Goal: Task Accomplishment & Management: Use online tool/utility

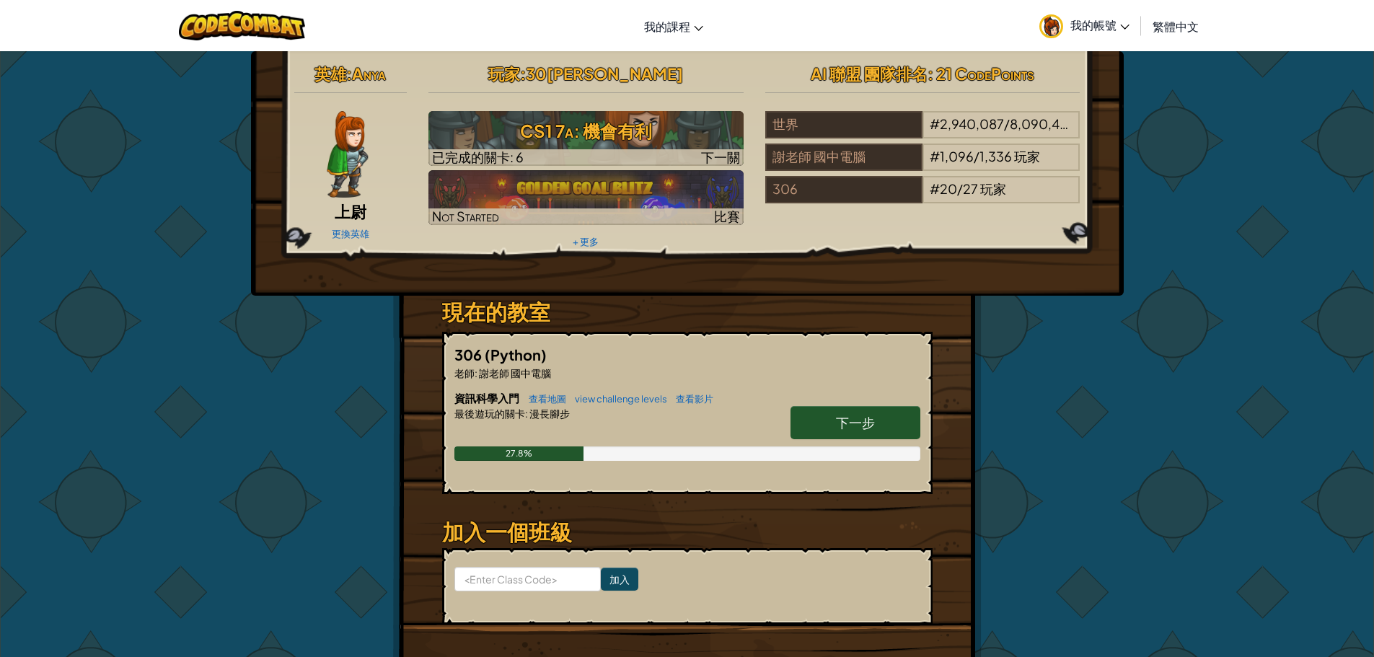
click at [896, 423] on link "下一步" at bounding box center [855, 422] width 130 height 33
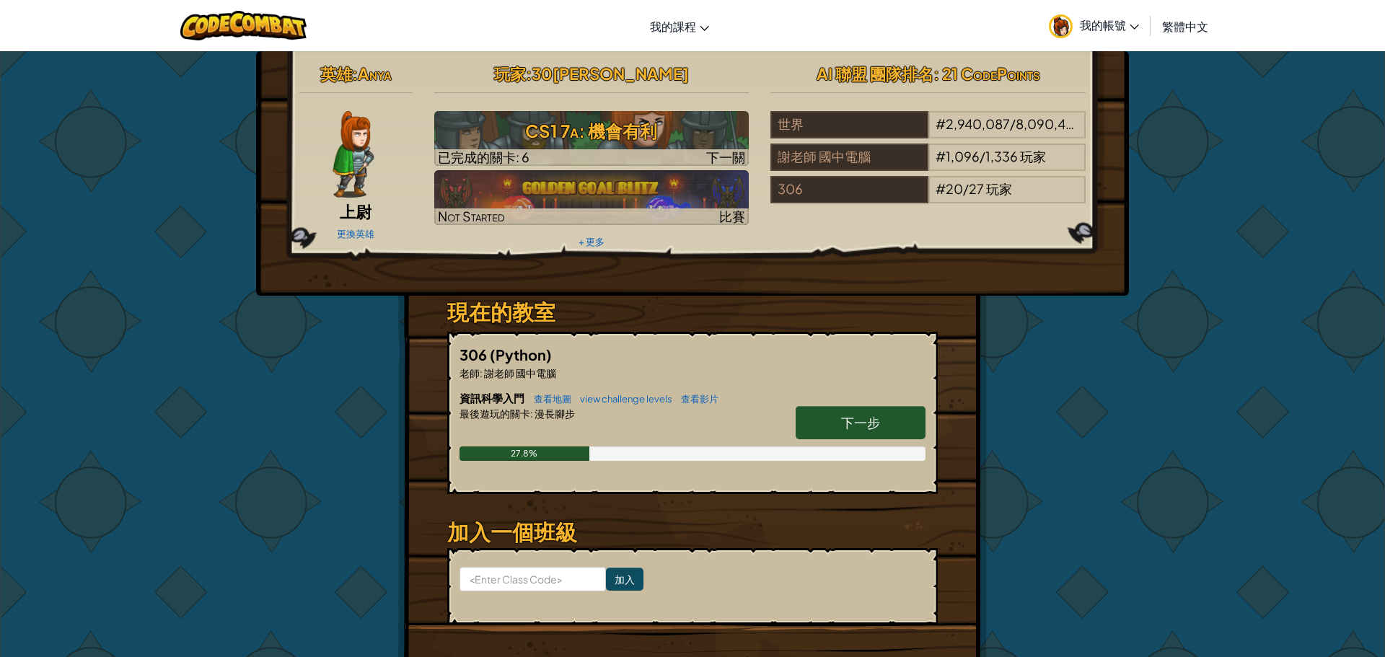
select select "zh-HANT"
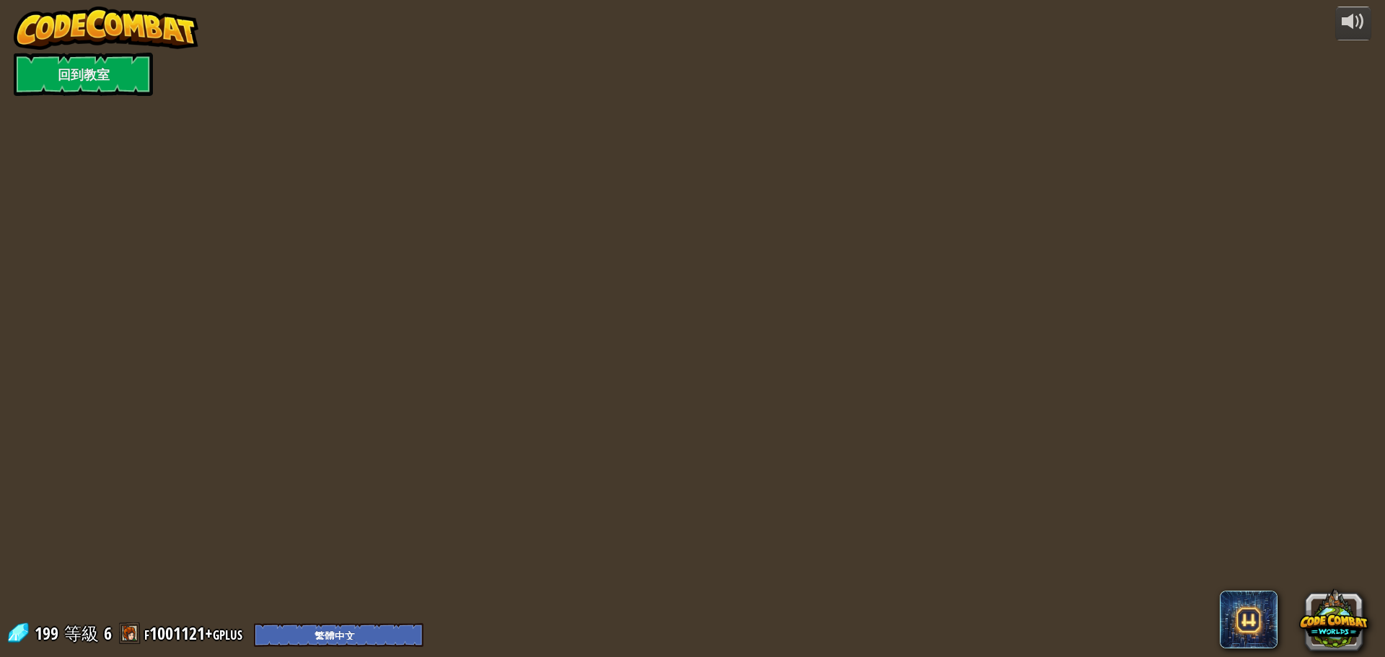
select select "zh-HANT"
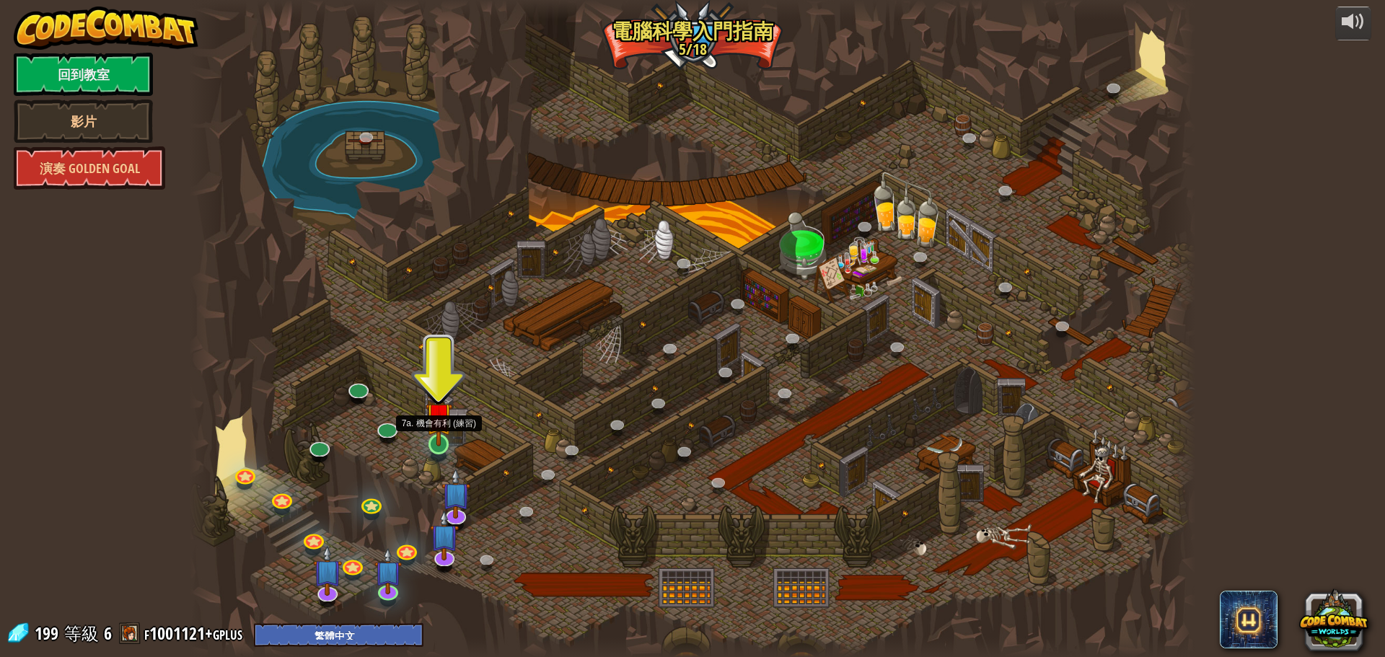
drag, startPoint x: 429, startPoint y: 430, endPoint x: 429, endPoint y: 438, distance: 7.9
click at [429, 432] on img at bounding box center [438, 415] width 27 height 61
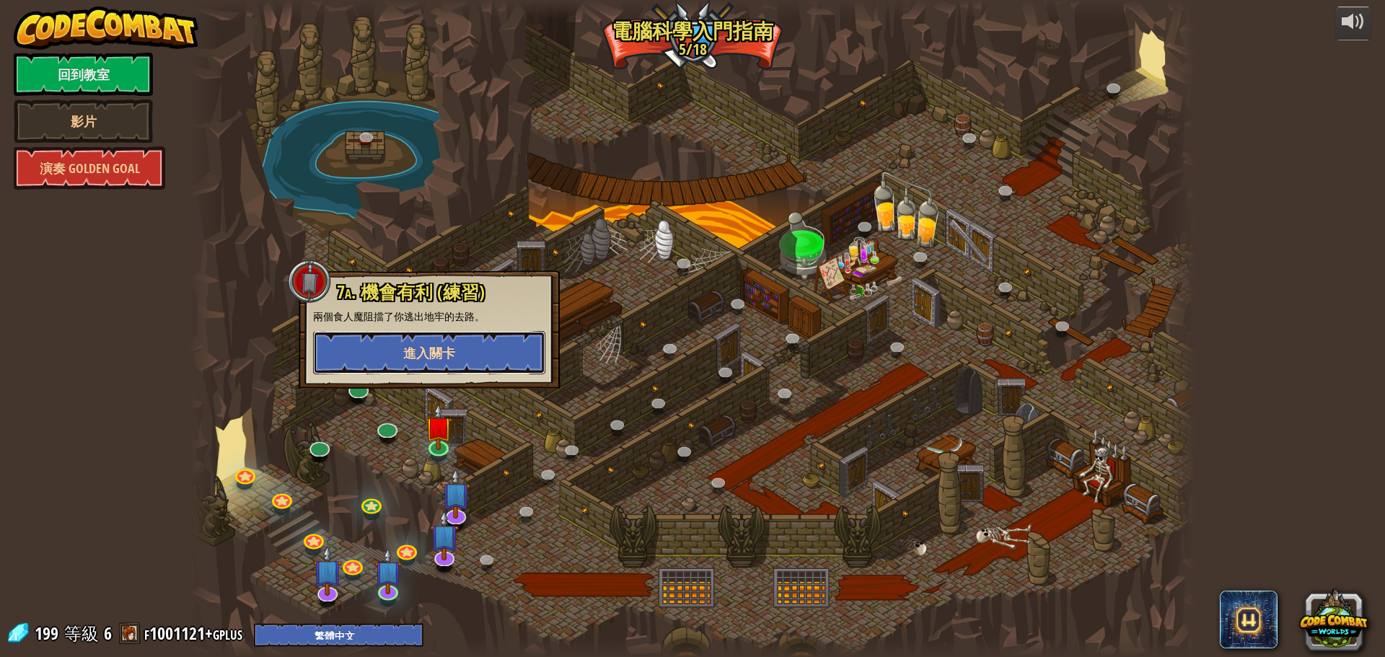
click at [469, 355] on button "進入關卡" at bounding box center [429, 352] width 232 height 43
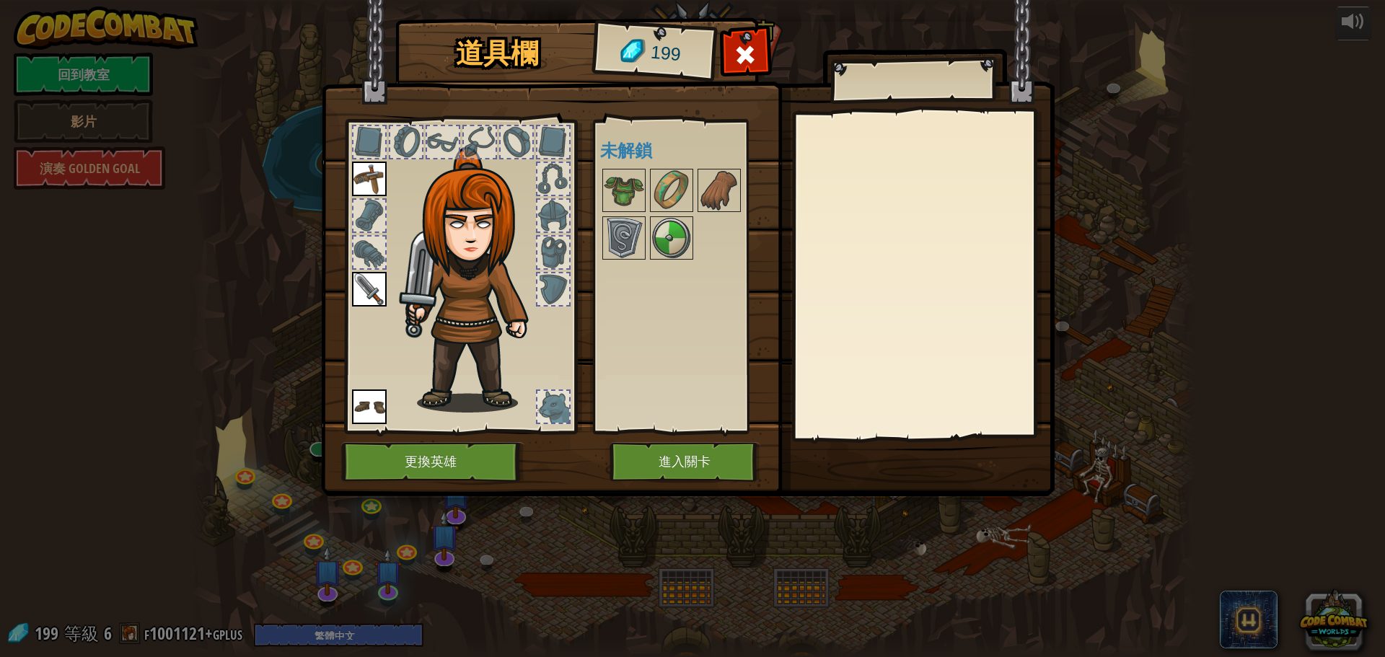
click at [669, 485] on img at bounding box center [687, 235] width 733 height 524
click at [674, 466] on button "進入關卡" at bounding box center [684, 462] width 151 height 40
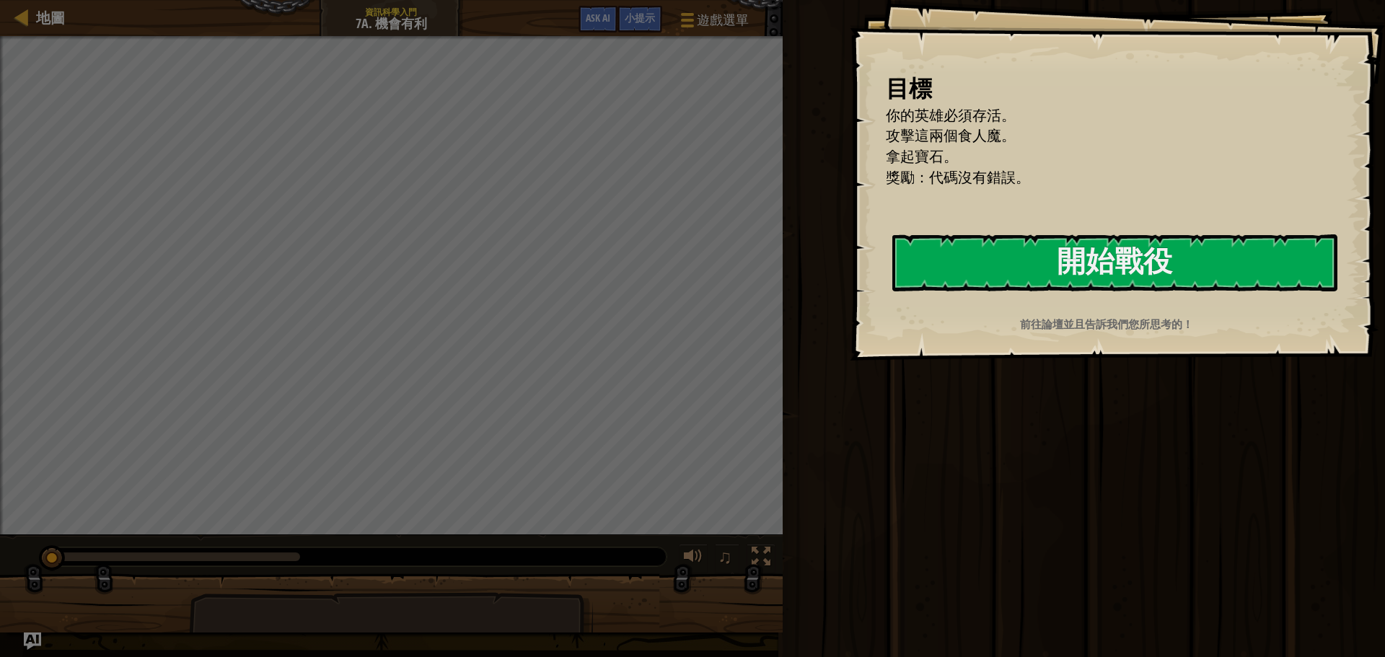
click at [1134, 219] on div "目標 你的英雄必須存活。 攻擊這兩個食人魔。 拿起寶石。 獎勵：代碼沒有錯誤。 開始戰役 從伺服器載入失敗 您將需要訂閱來開啟這關。 訂閱 您需要加入一個課程…" at bounding box center [1117, 180] width 535 height 361
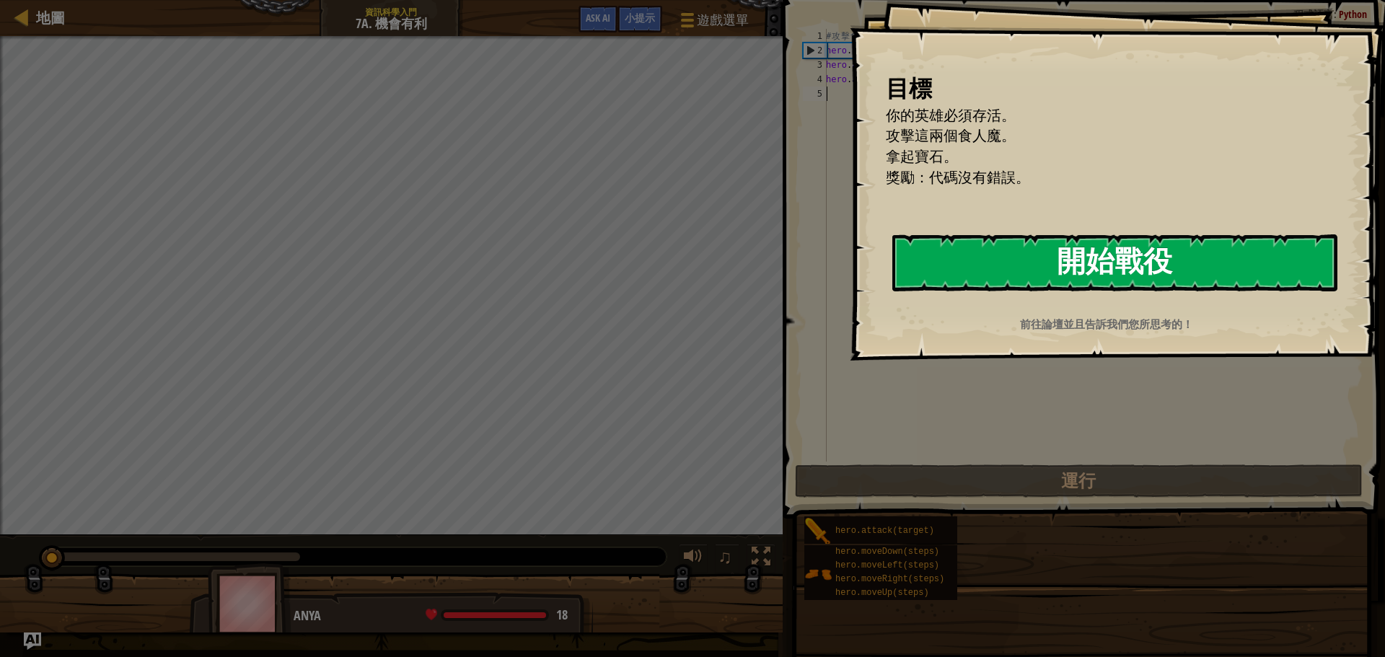
click at [1139, 239] on button "開始戰役" at bounding box center [1114, 262] width 445 height 57
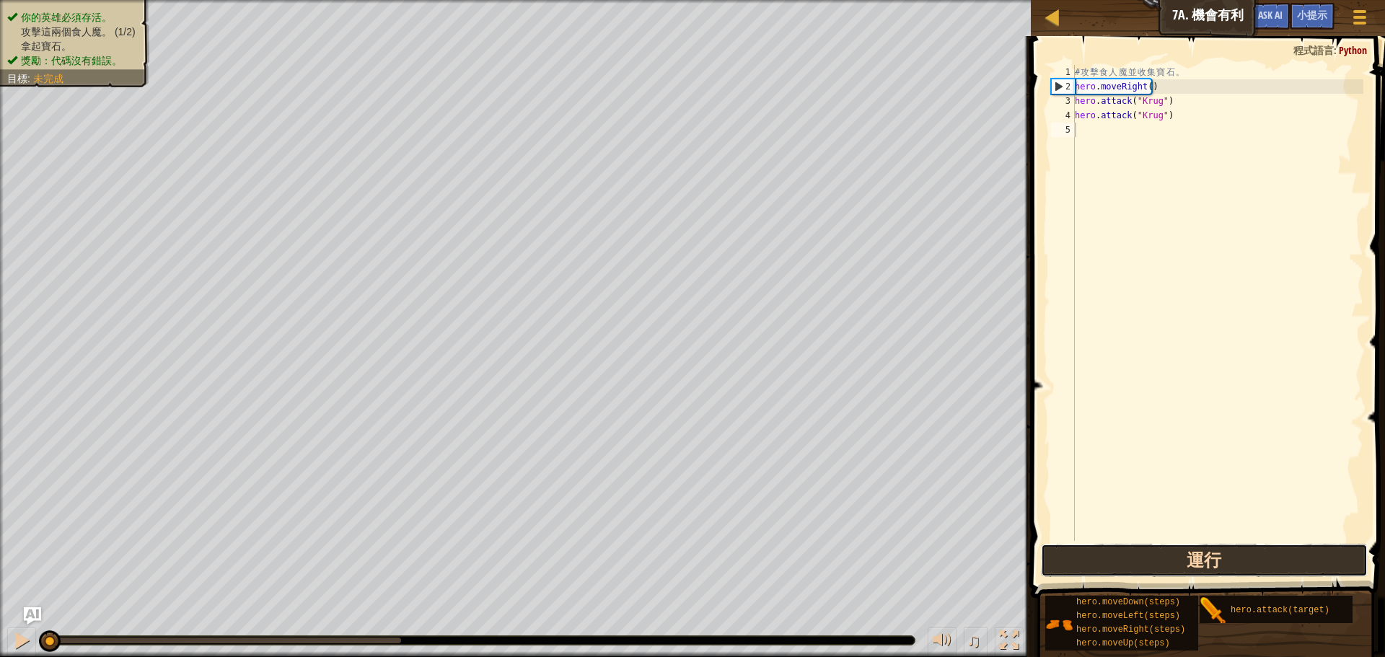
click at [1169, 556] on button "運行" at bounding box center [1204, 560] width 327 height 33
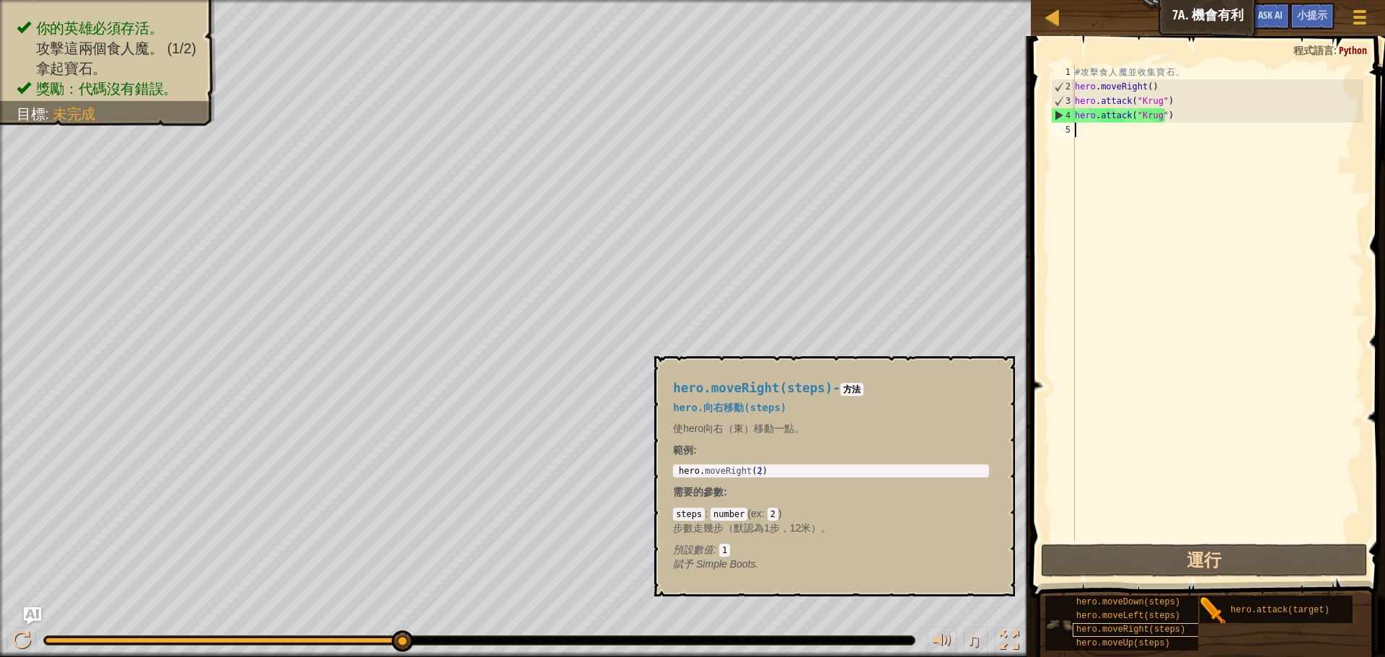
type textarea "h"
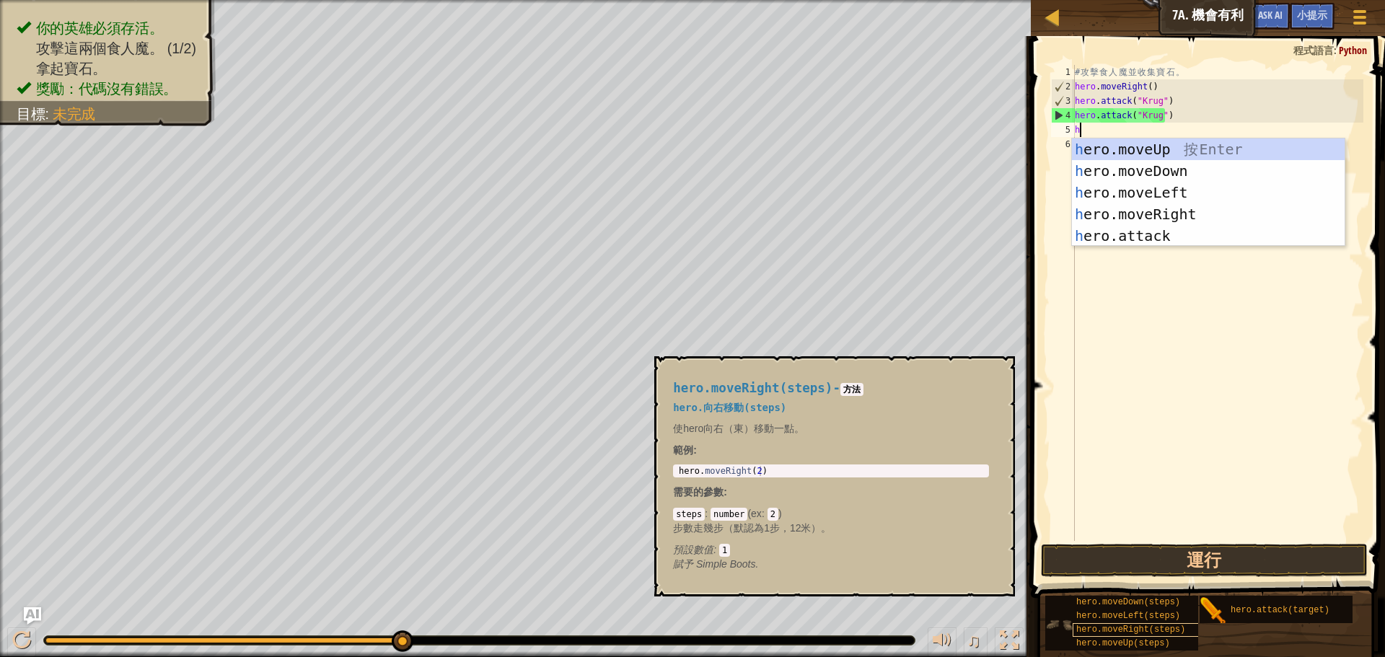
scroll to position [6, 0]
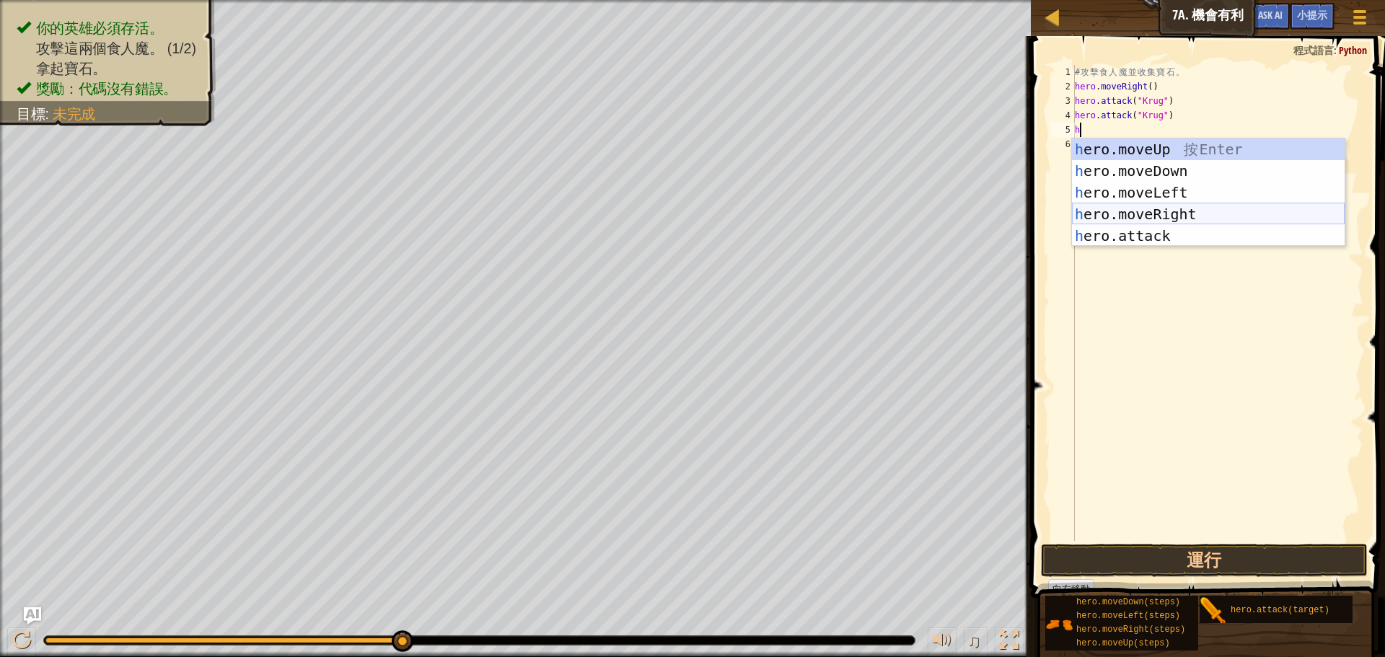
click at [1176, 212] on div "h ero.moveUp 按 Enter h ero.moveDown 按 Enter h ero.moveLeft 按 Enter h ero.moveRi…" at bounding box center [1208, 213] width 273 height 151
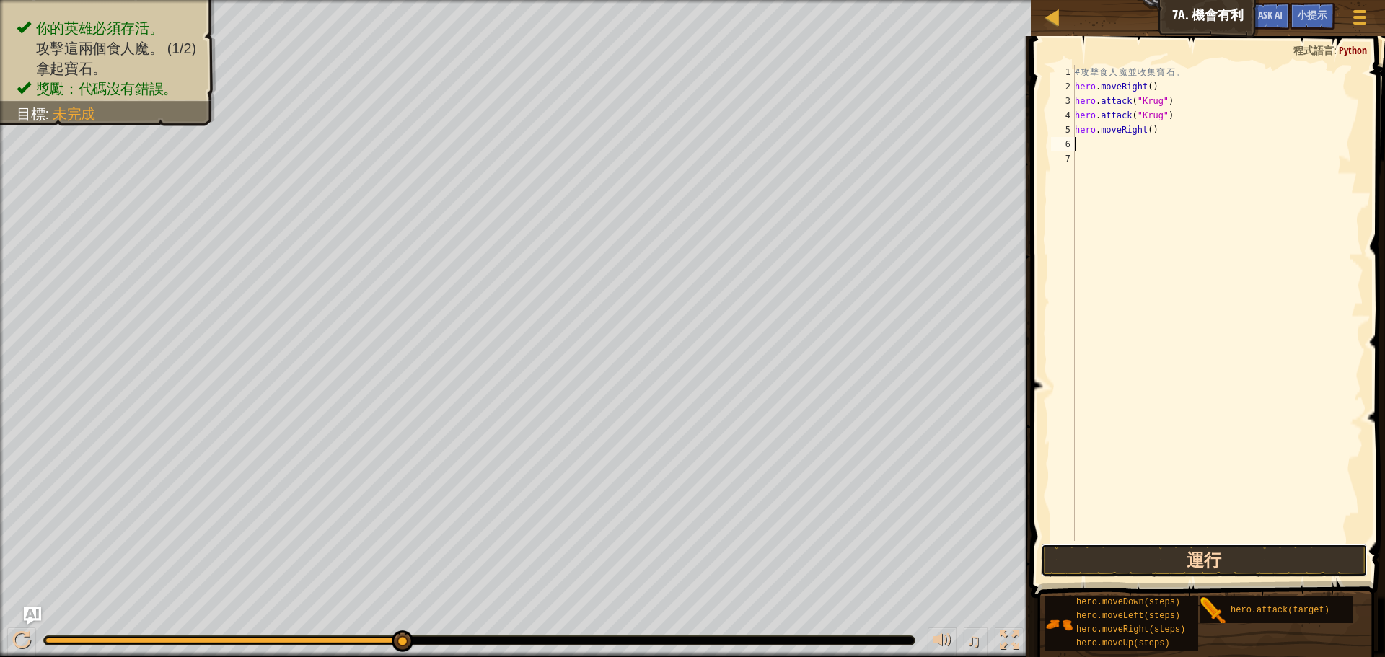
click at [1173, 565] on button "運行" at bounding box center [1204, 560] width 327 height 33
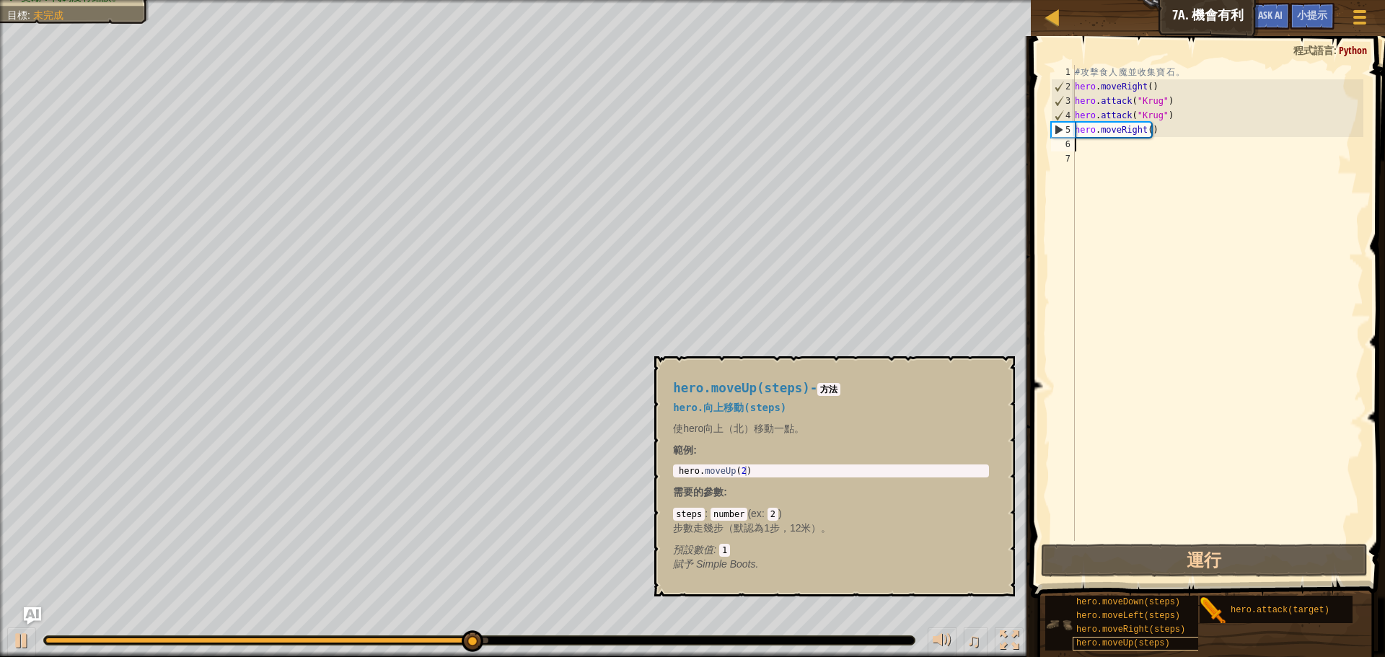
type textarea "h"
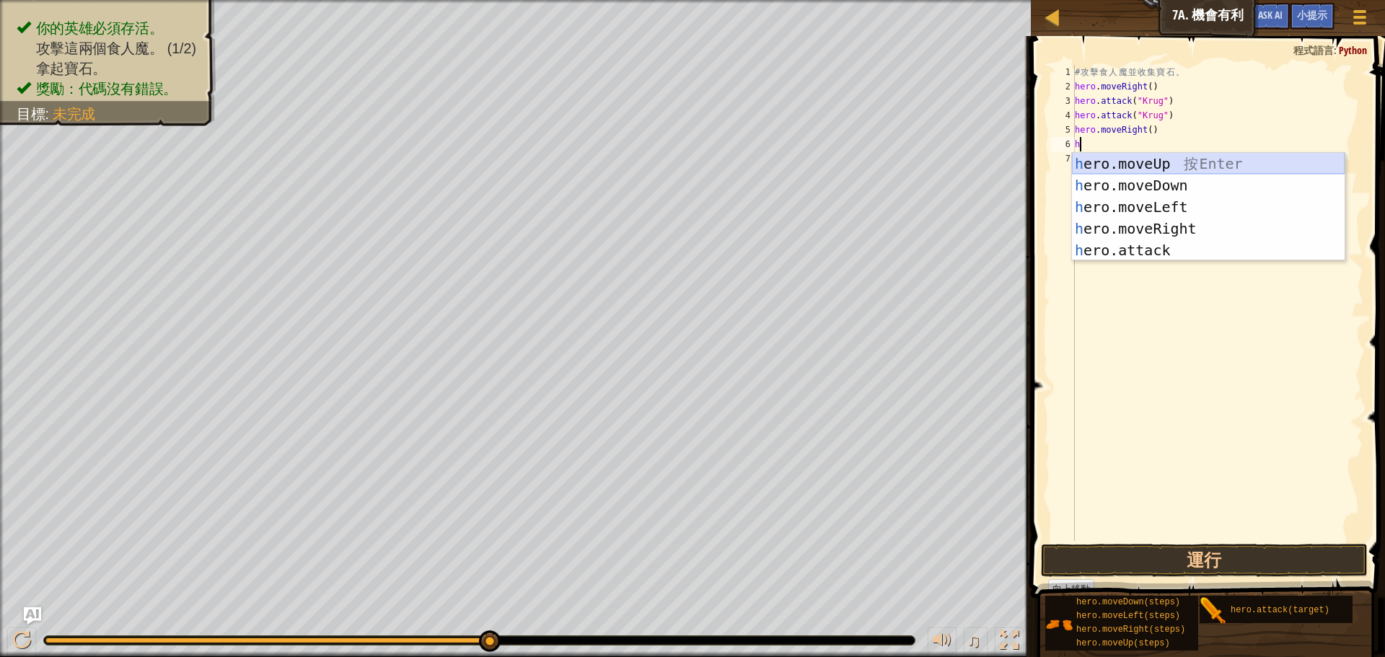
click at [1146, 160] on div "h ero.moveUp 按 Enter h ero.moveDown 按 Enter h ero.moveLeft 按 Enter h ero.moveRi…" at bounding box center [1208, 228] width 273 height 151
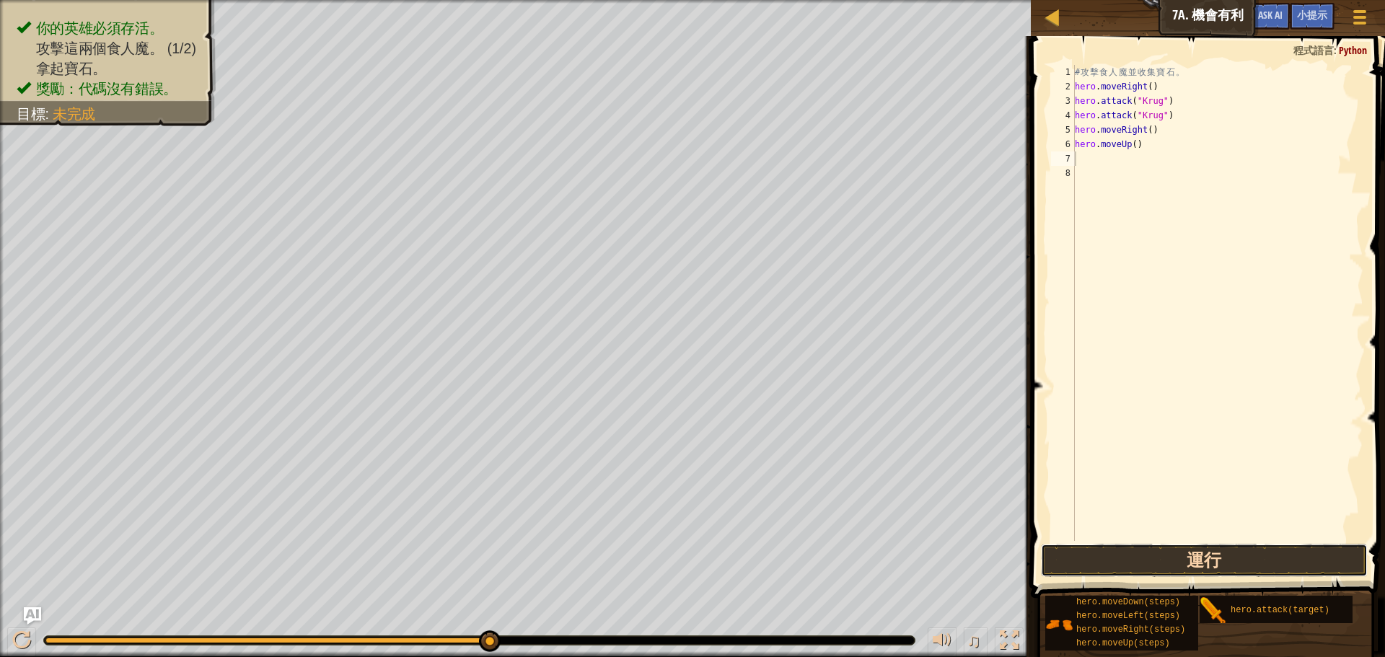
click at [1147, 560] on button "運行" at bounding box center [1204, 560] width 327 height 33
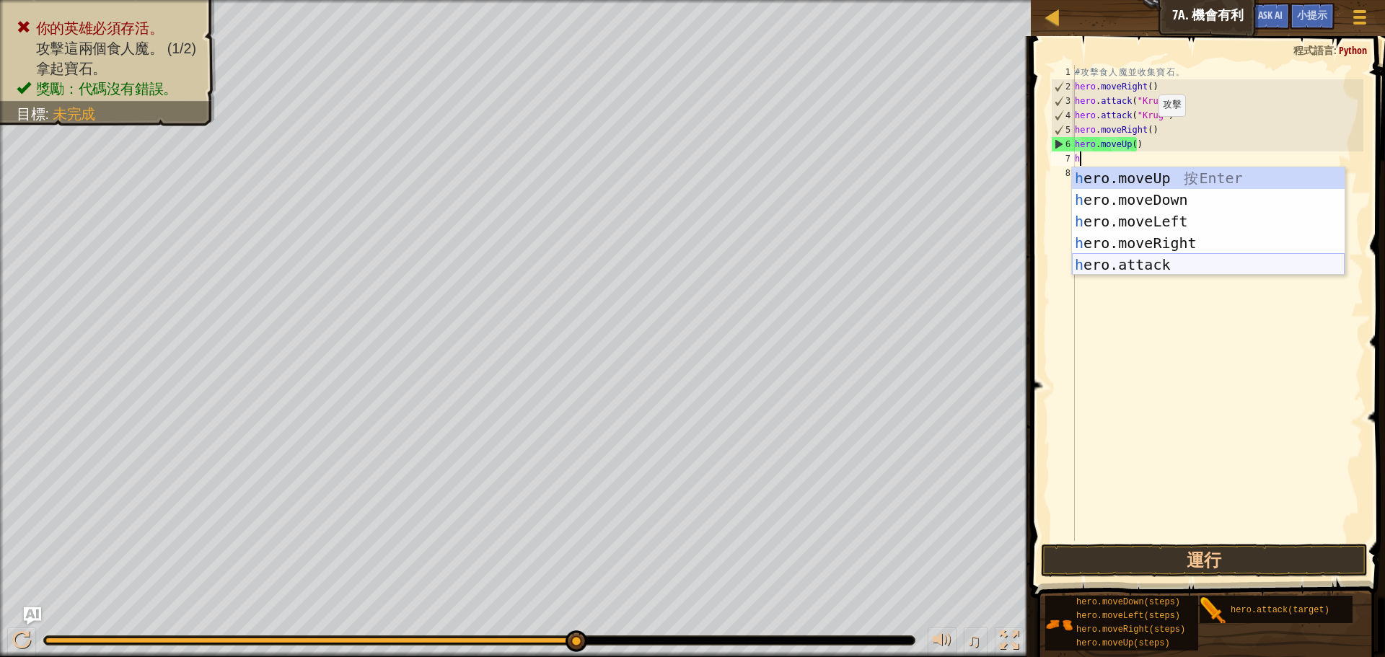
click at [1178, 265] on div "h ero.moveUp 按 Enter h ero.moveDown 按 Enter h ero.moveLeft 按 Enter h ero.moveRi…" at bounding box center [1208, 242] width 273 height 151
type textarea "hero.attack("Enemy Name")"
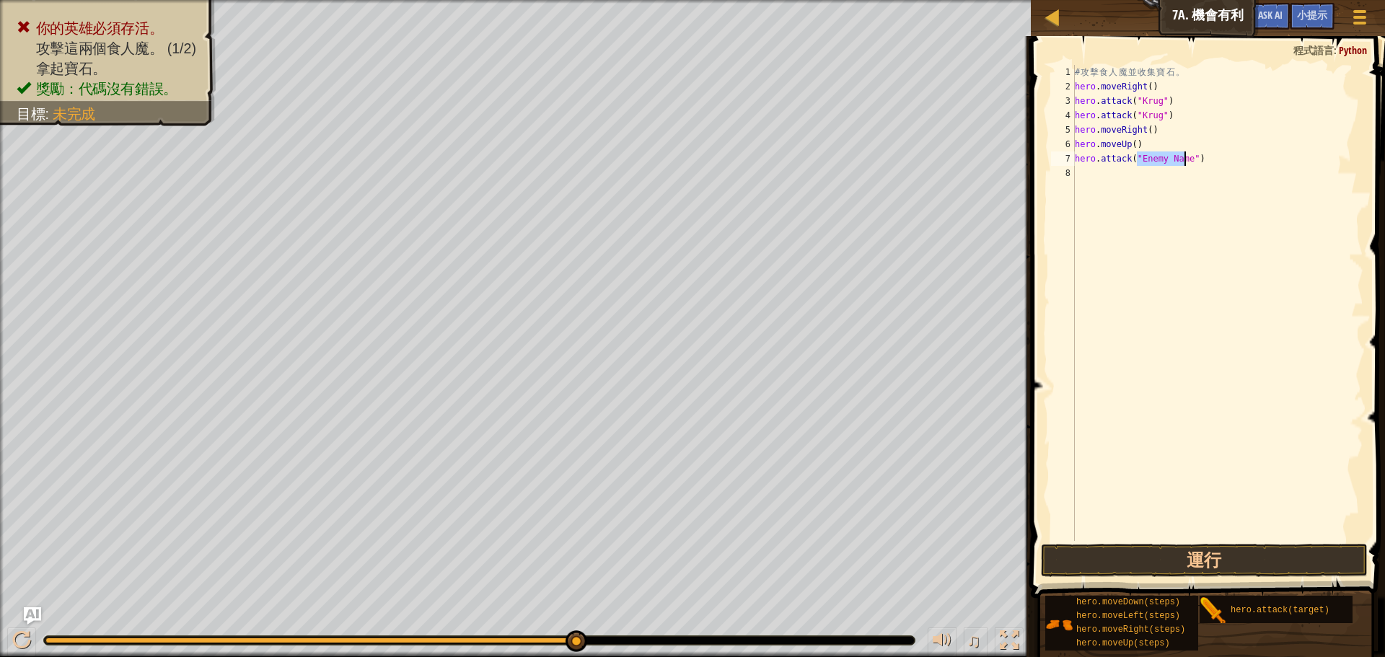
click at [1137, 179] on div "# 攻 擊 食 人 魔 並 收 集 寶 石 。 hero . moveRight ( ) hero . attack ( "Krug" ) hero . at…" at bounding box center [1217, 317] width 291 height 505
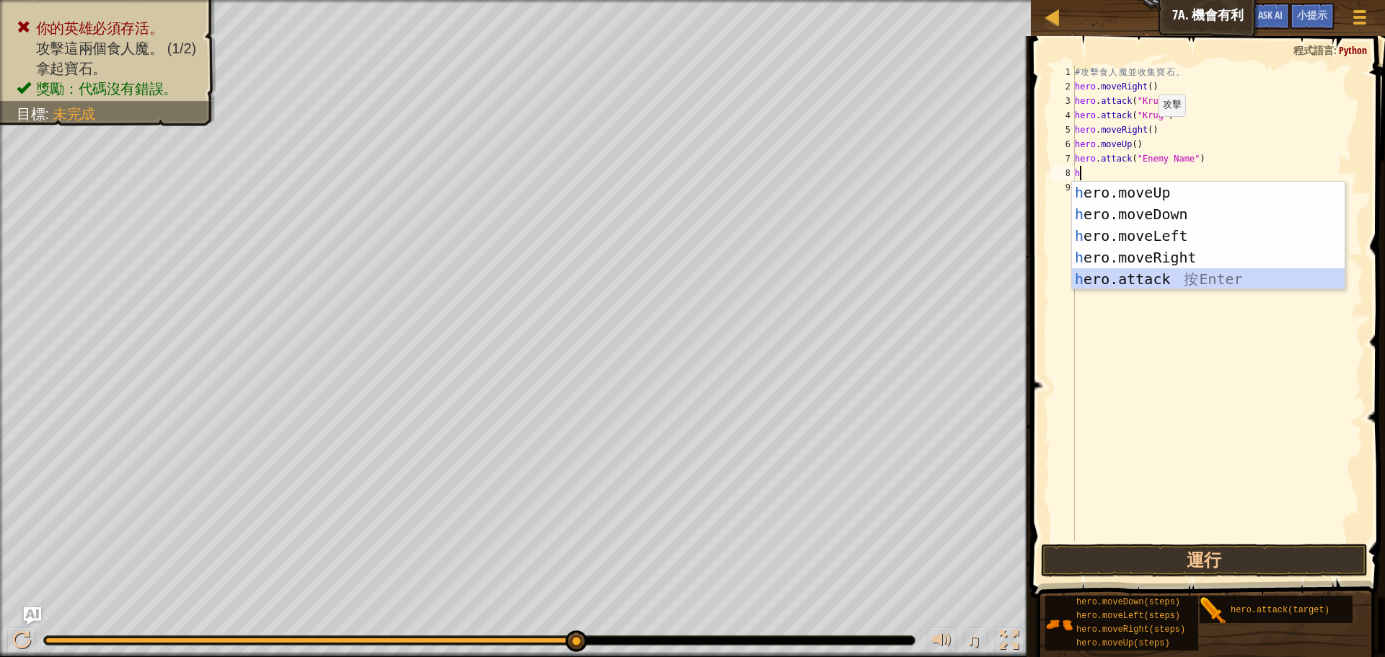
click at [1191, 286] on div "h ero.moveUp 按 Enter h ero.moveDown 按 Enter h ero.moveLeft 按 Enter h ero.moveRi…" at bounding box center [1208, 257] width 273 height 151
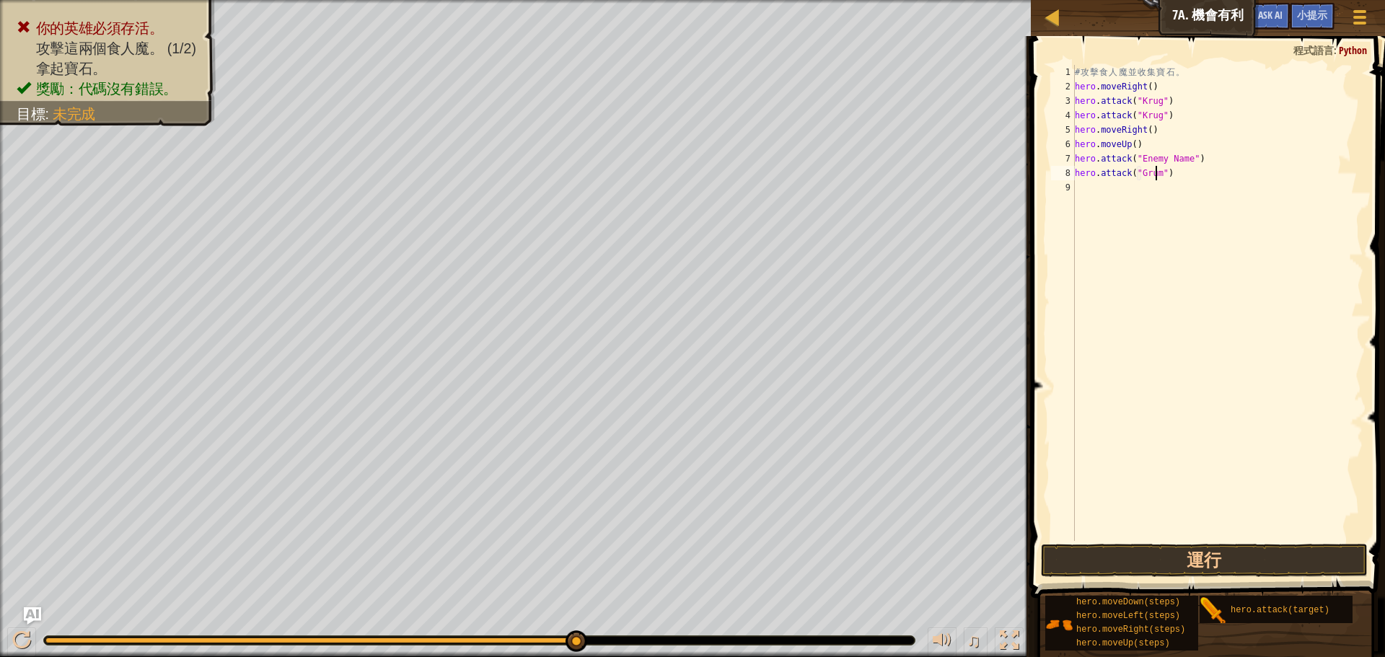
scroll to position [6, 7]
click at [1181, 154] on div "# 攻 擊 食 人 魔 並 收 集 寶 石 。 hero . moveRight ( ) hero . attack ( "[PERSON_NAME]" ) …" at bounding box center [1217, 317] width 291 height 505
click at [1183, 159] on div "# 攻 擊 食 人 魔 並 收 集 寶 石 。 hero . moveRight ( ) hero . attack ( "[PERSON_NAME]" ) …" at bounding box center [1217, 317] width 291 height 505
type textarea "hero.attack("Grump")"
click at [1276, 552] on button "運行" at bounding box center [1204, 560] width 327 height 33
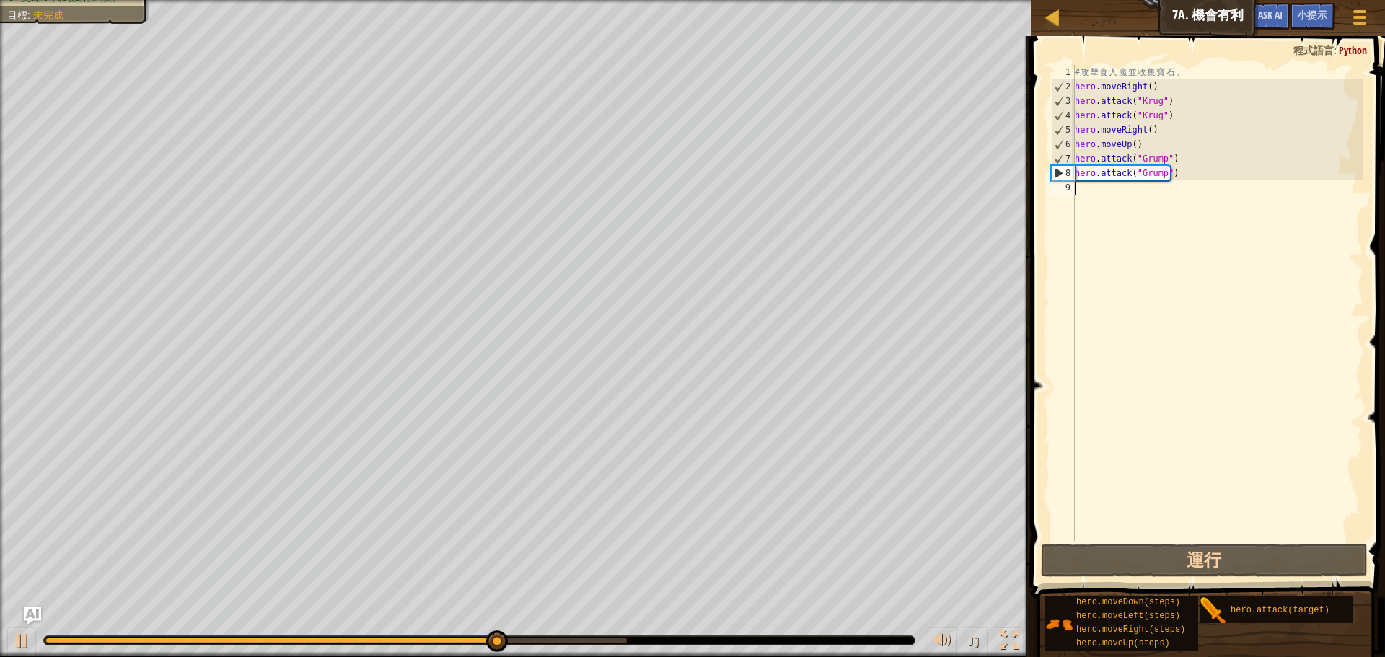
click at [1114, 195] on div "# 攻 擊 食 人 魔 並 收 集 寶 石 。 hero . moveRight ( ) hero . attack ( "Krug" ) hero . at…" at bounding box center [1217, 317] width 291 height 505
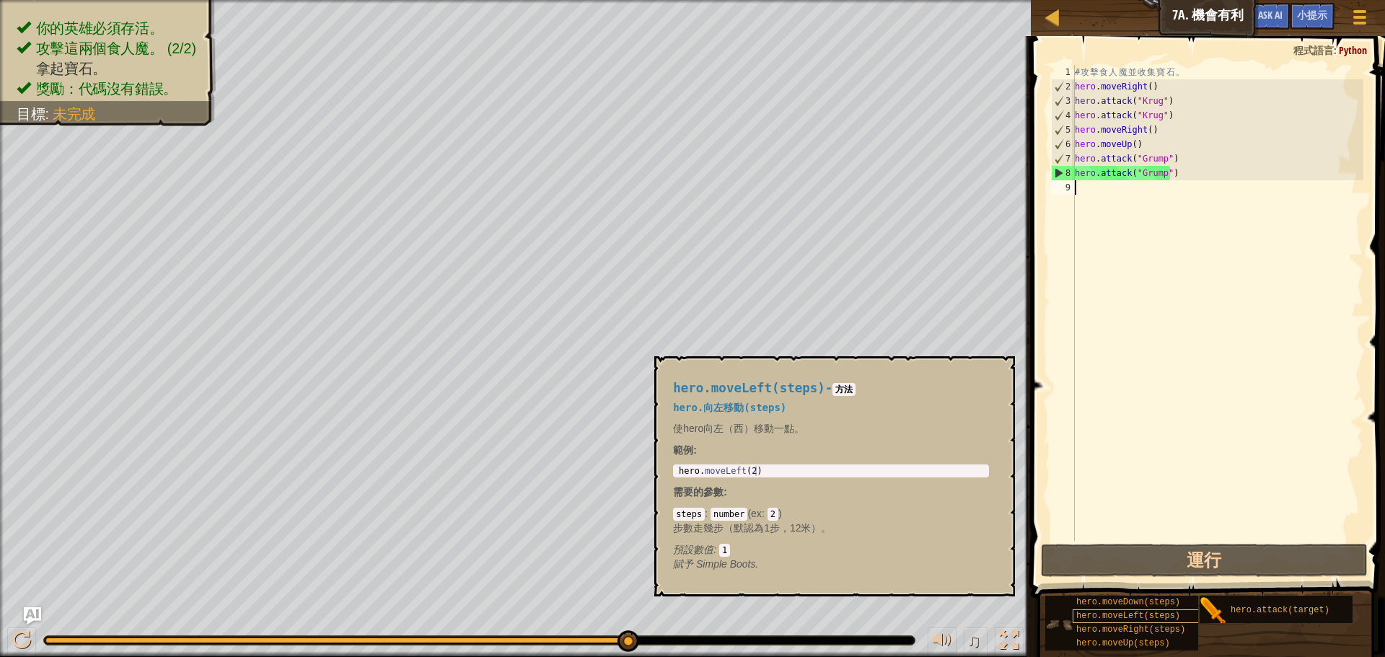
type textarea "h"
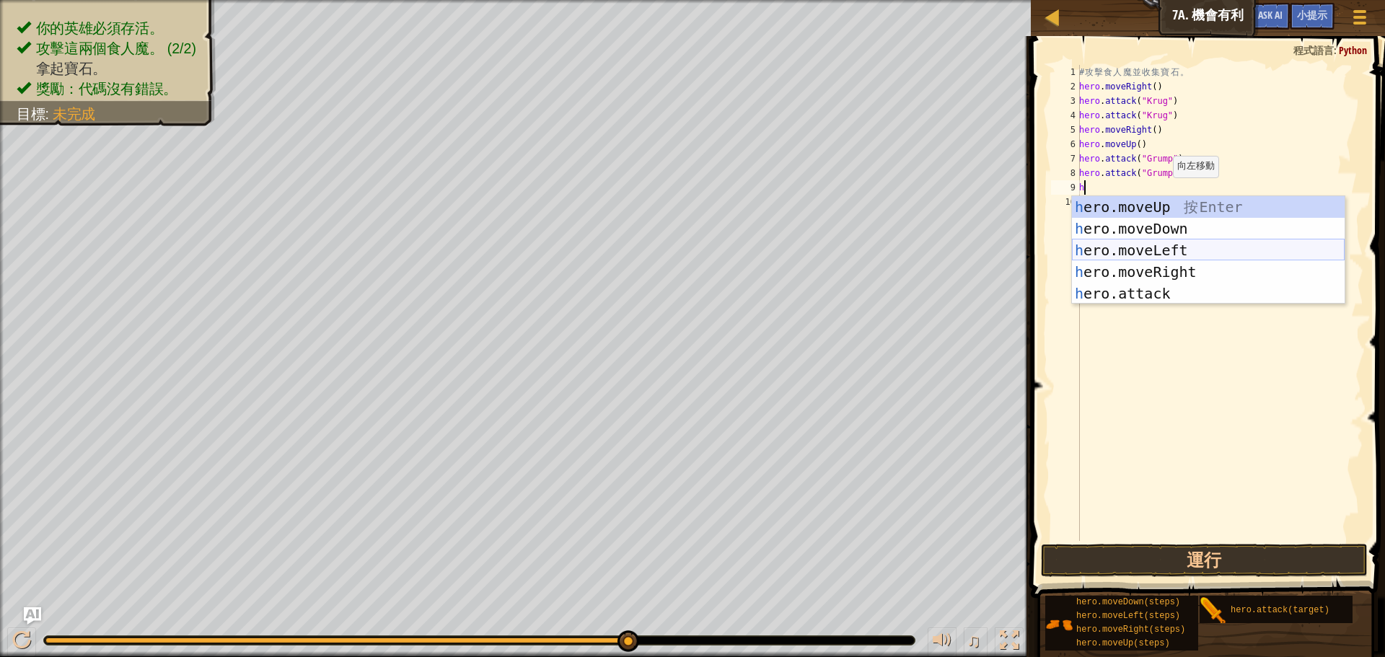
click at [1191, 252] on div "h ero.moveUp 按 Enter h ero.moveDown 按 Enter h ero.moveLeft 按 Enter h ero.moveRi…" at bounding box center [1208, 271] width 273 height 151
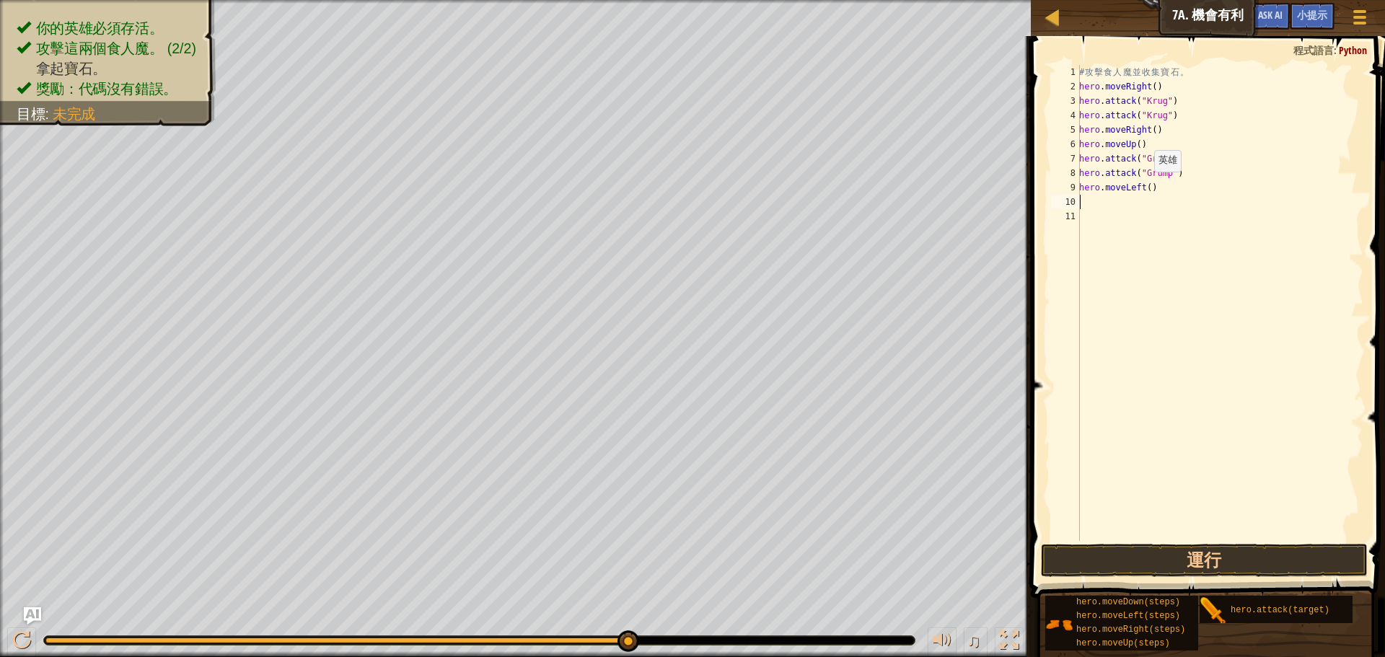
click at [1146, 186] on div "# 攻 擊 食 人 魔 並 收 集 寶 石 。 hero . moveRight ( ) hero . attack ( "Krug" ) hero . at…" at bounding box center [1219, 317] width 287 height 505
type textarea "hero.moveLeft(3)"
click at [1167, 573] on button "運行" at bounding box center [1204, 560] width 327 height 33
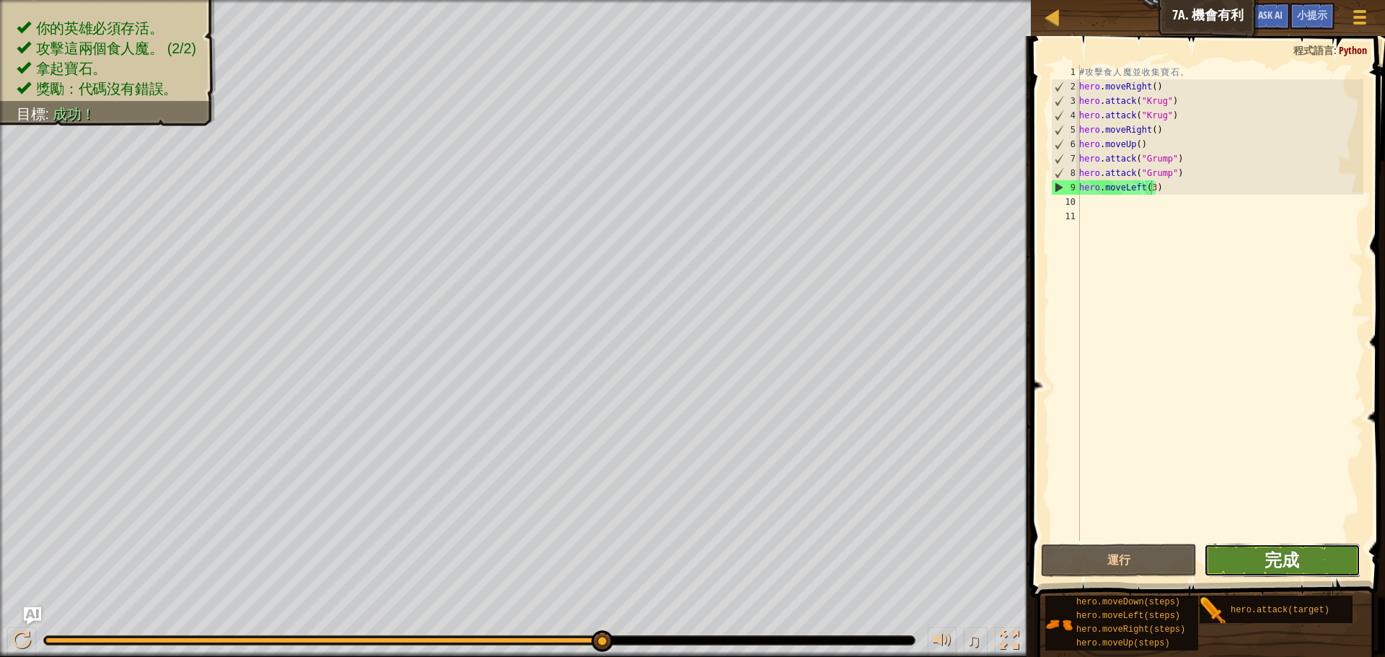
click at [1275, 554] on span "完成" at bounding box center [1281, 559] width 35 height 23
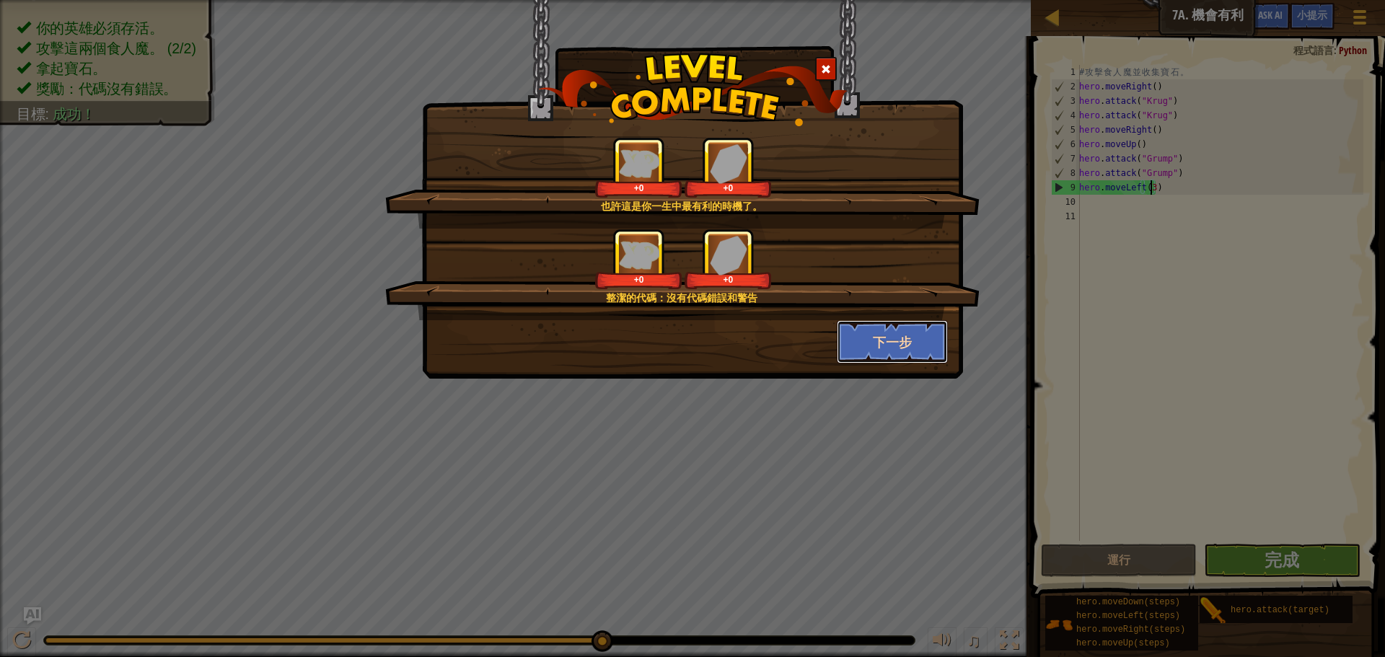
click at [904, 350] on button "下一步" at bounding box center [893, 341] width 112 height 43
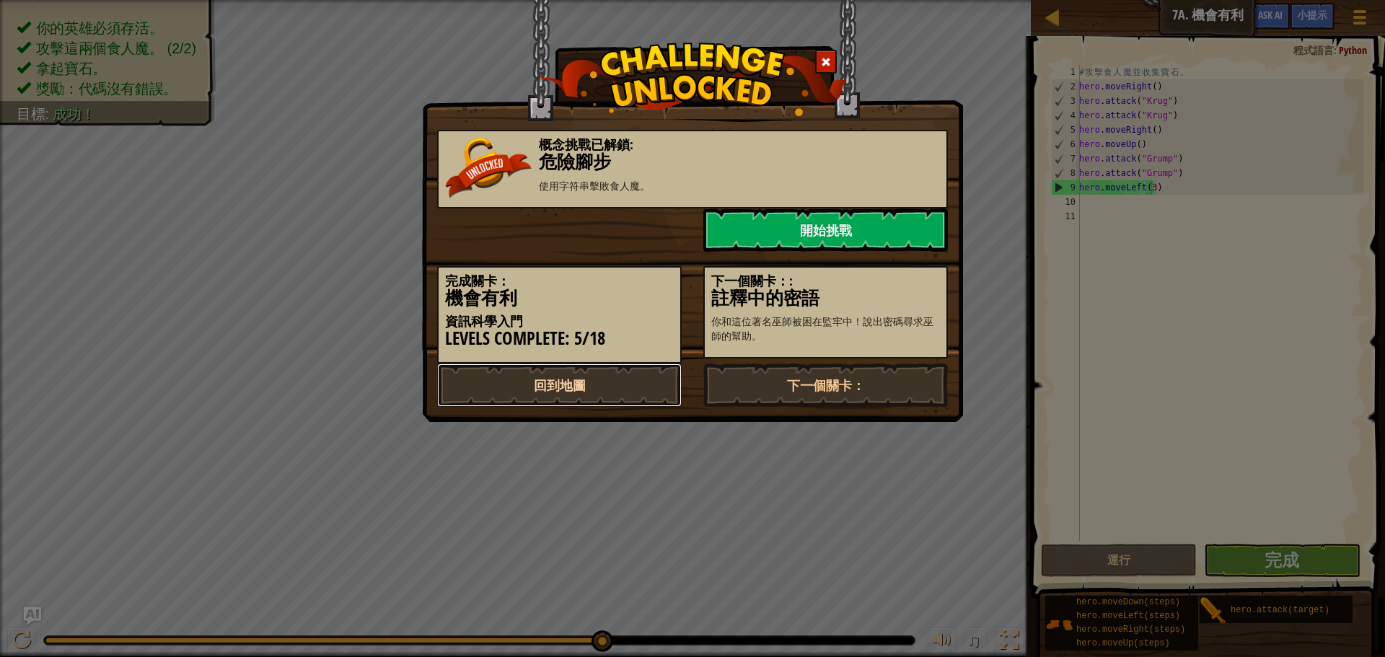
click at [586, 388] on link "回到地圖" at bounding box center [559, 384] width 244 height 43
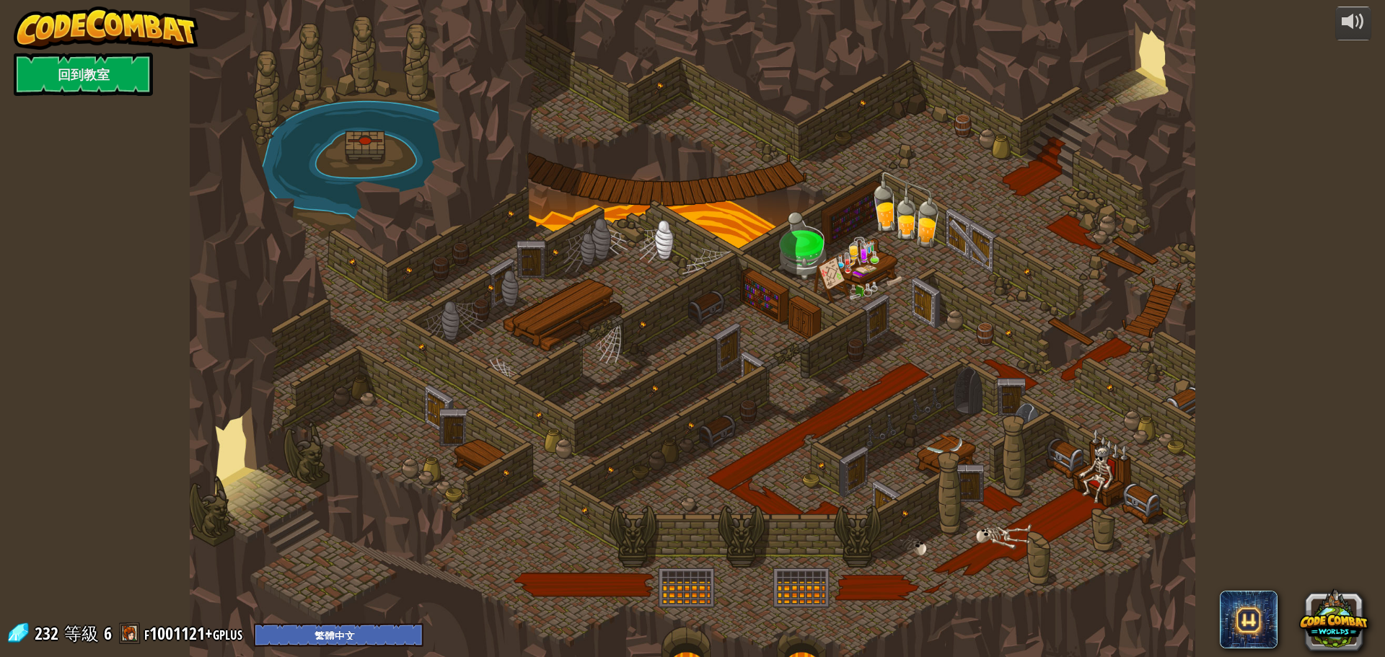
select select "zh-HANT"
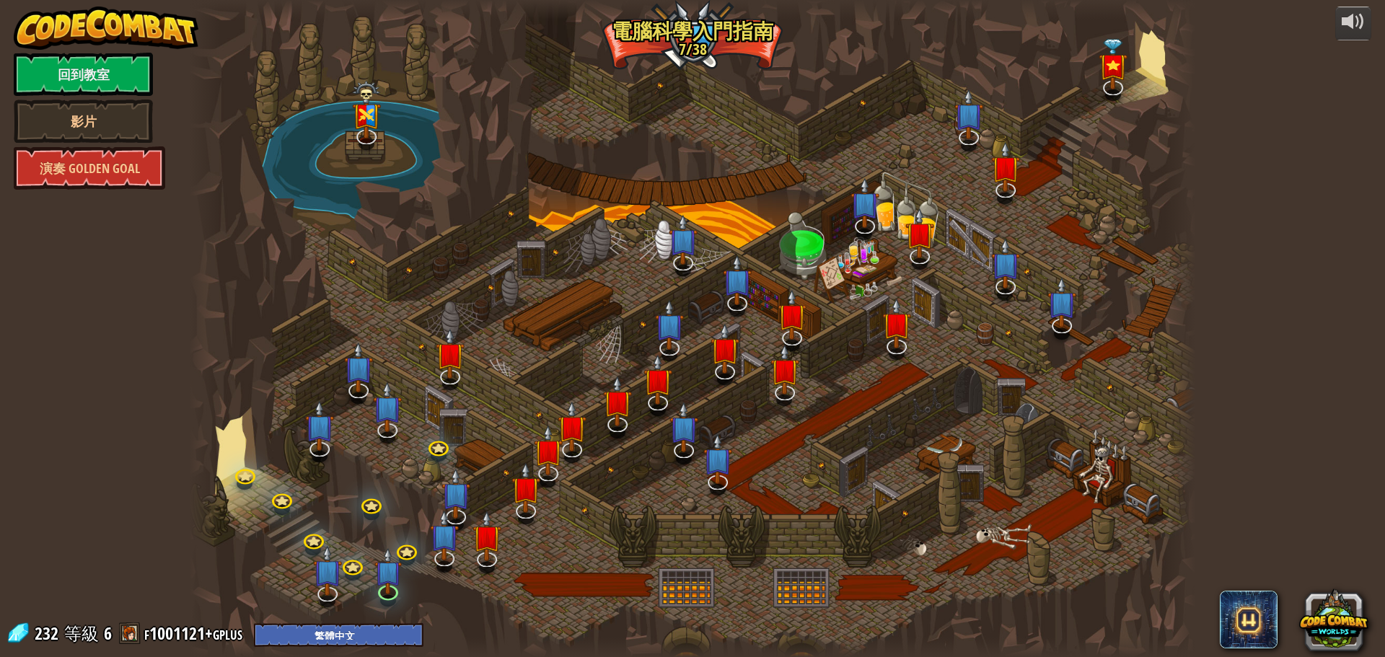
select select "zh-HANT"
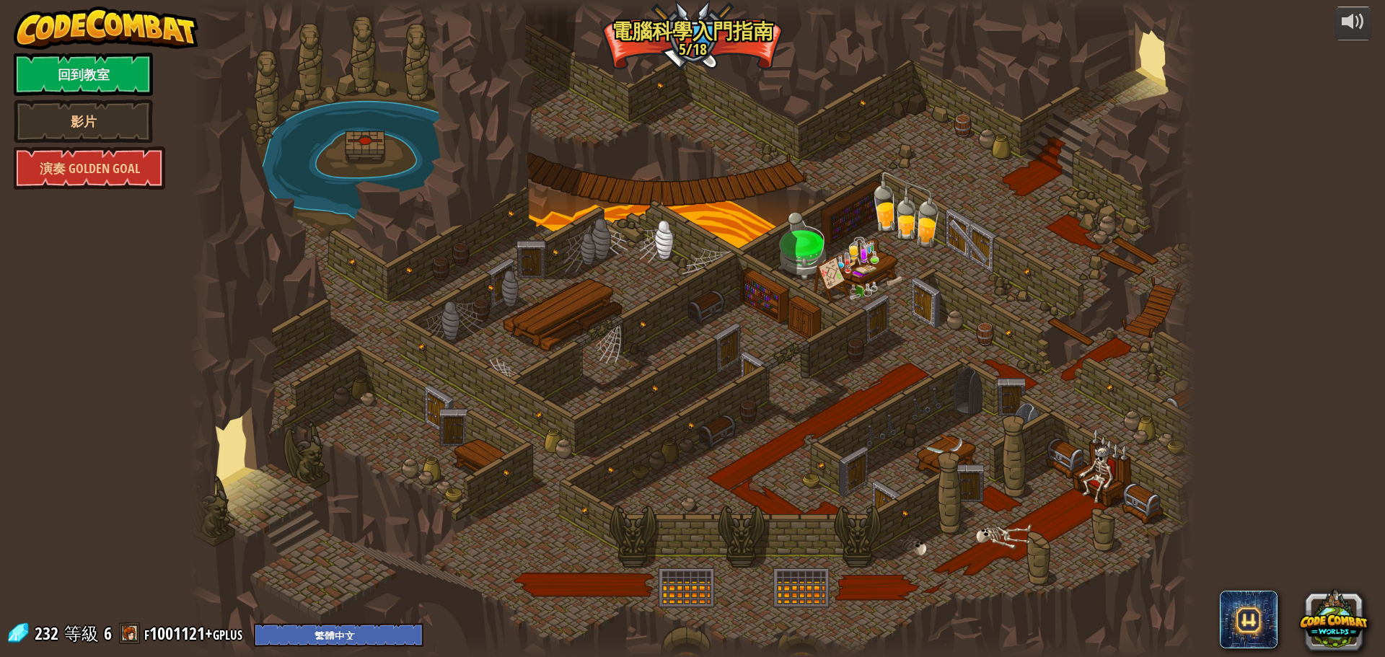
select select "zh-HANT"
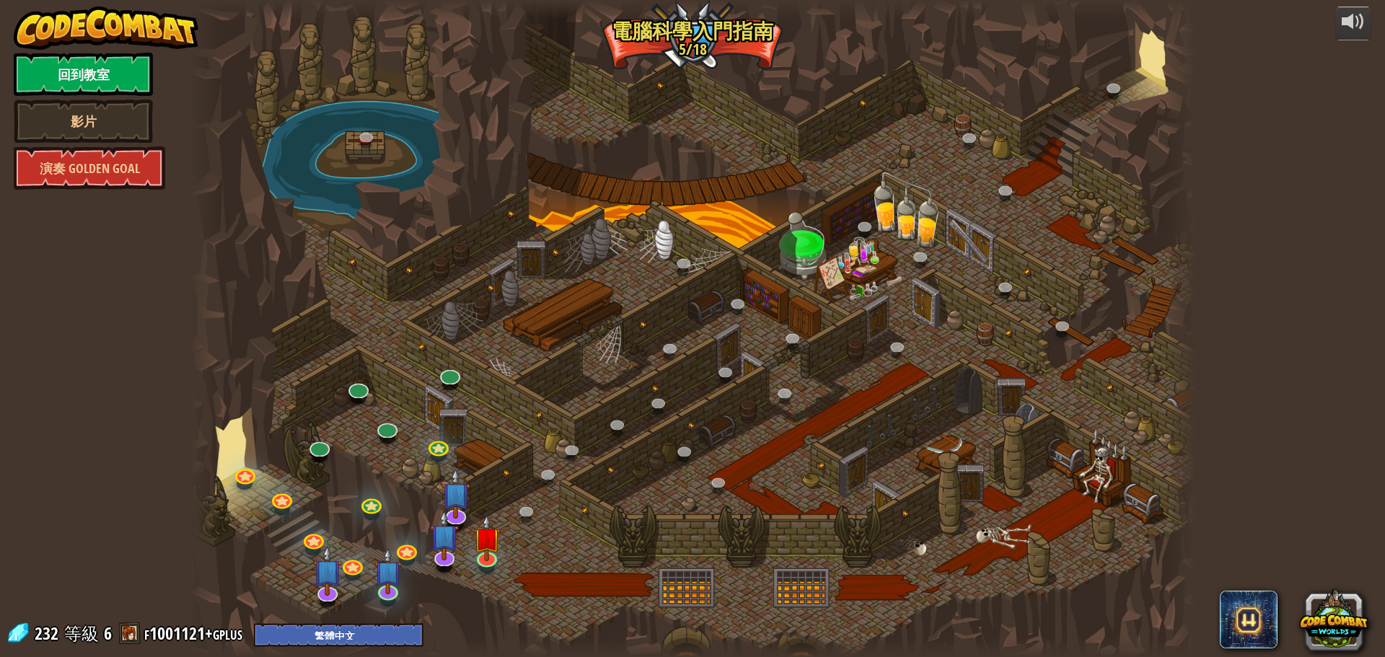
select select "zh-HANT"
